Goal: Entertainment & Leisure: Consume media (video, audio)

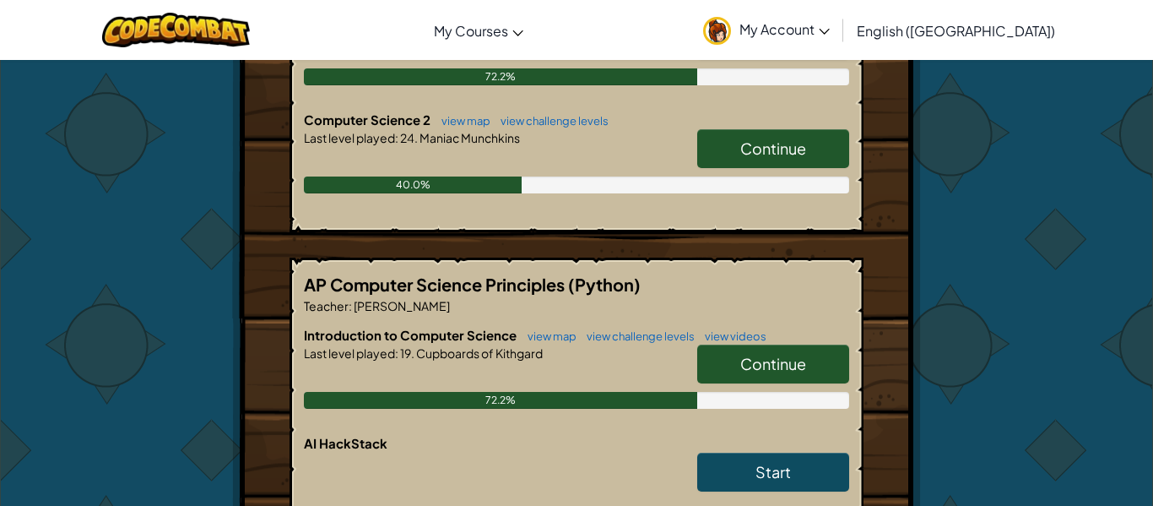
scroll to position [453, 0]
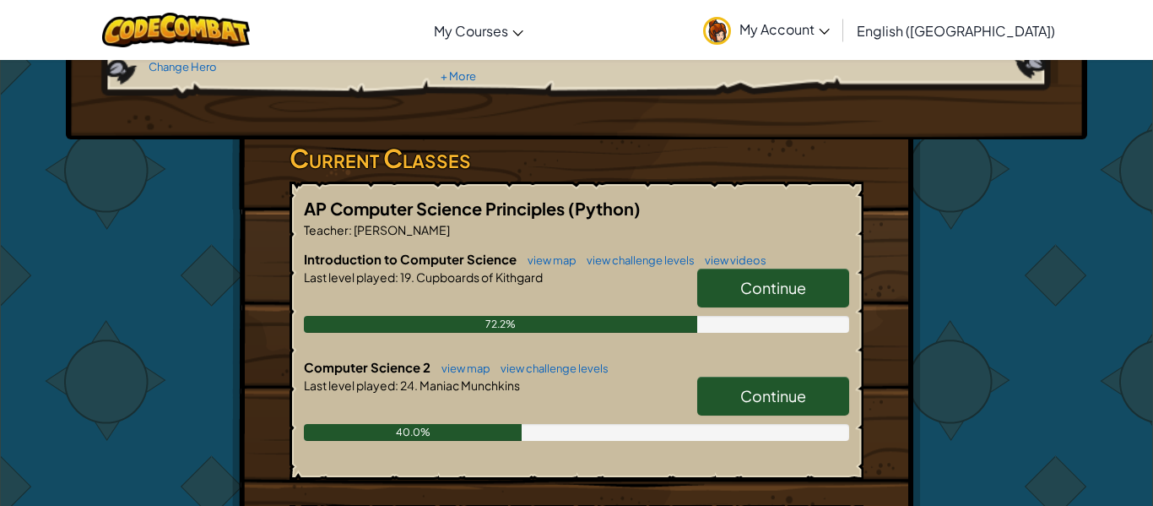
scroll to position [332, 0]
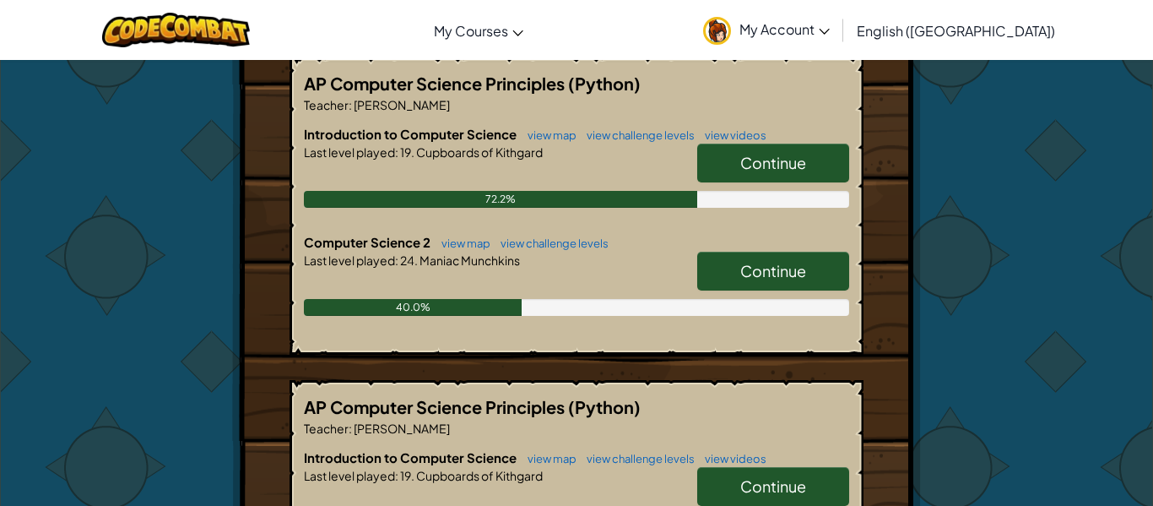
click at [767, 262] on span "Continue" at bounding box center [773, 270] width 66 height 19
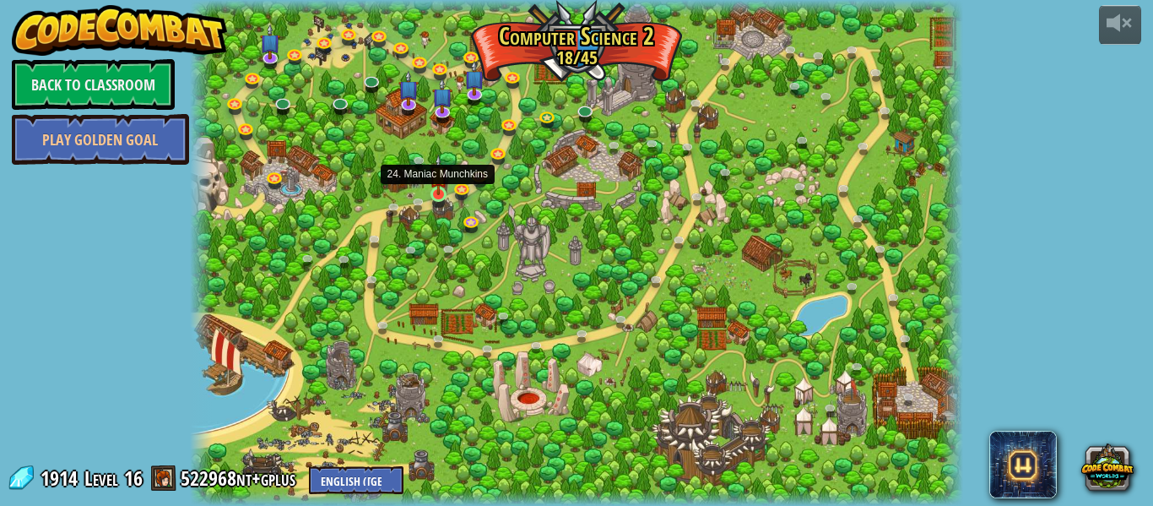
click at [436, 182] on img at bounding box center [439, 174] width 18 height 41
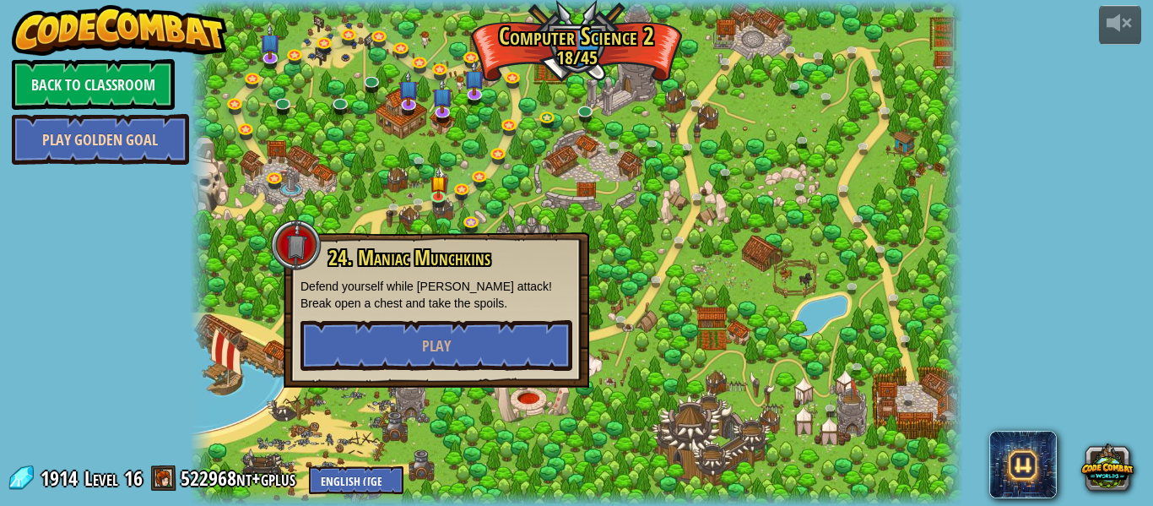
click at [151, 145] on link "Play Golden Goal" at bounding box center [100, 139] width 177 height 51
